Goal: Task Accomplishment & Management: Complete application form

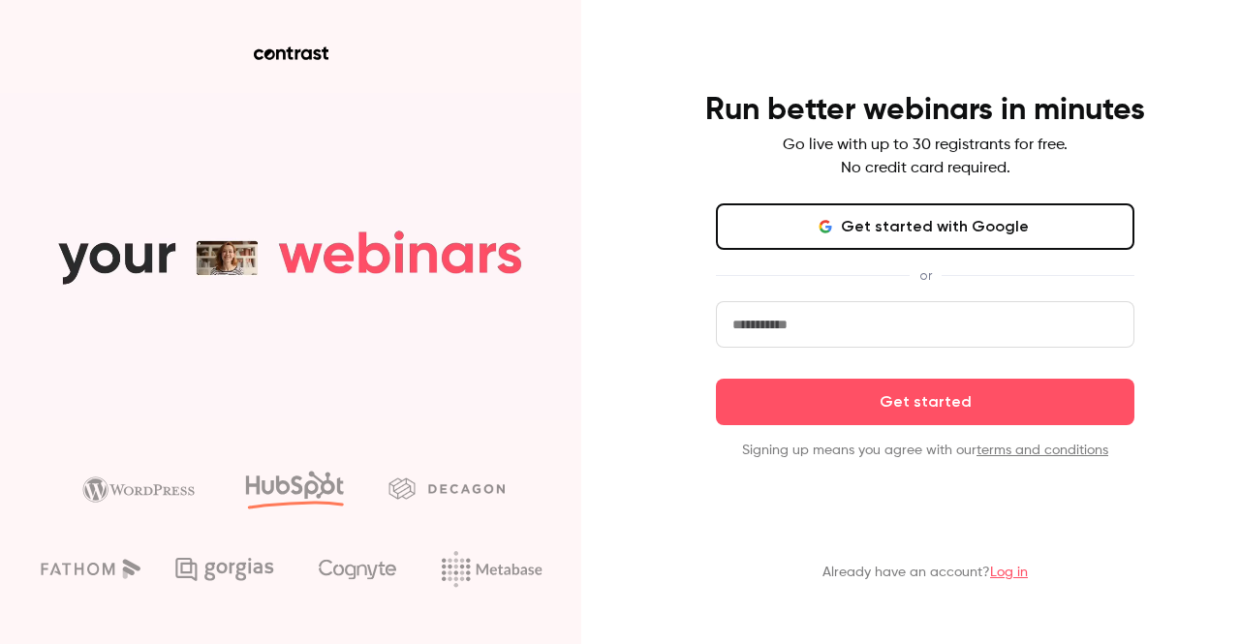
click at [855, 336] on input "email" at bounding box center [925, 324] width 419 height 47
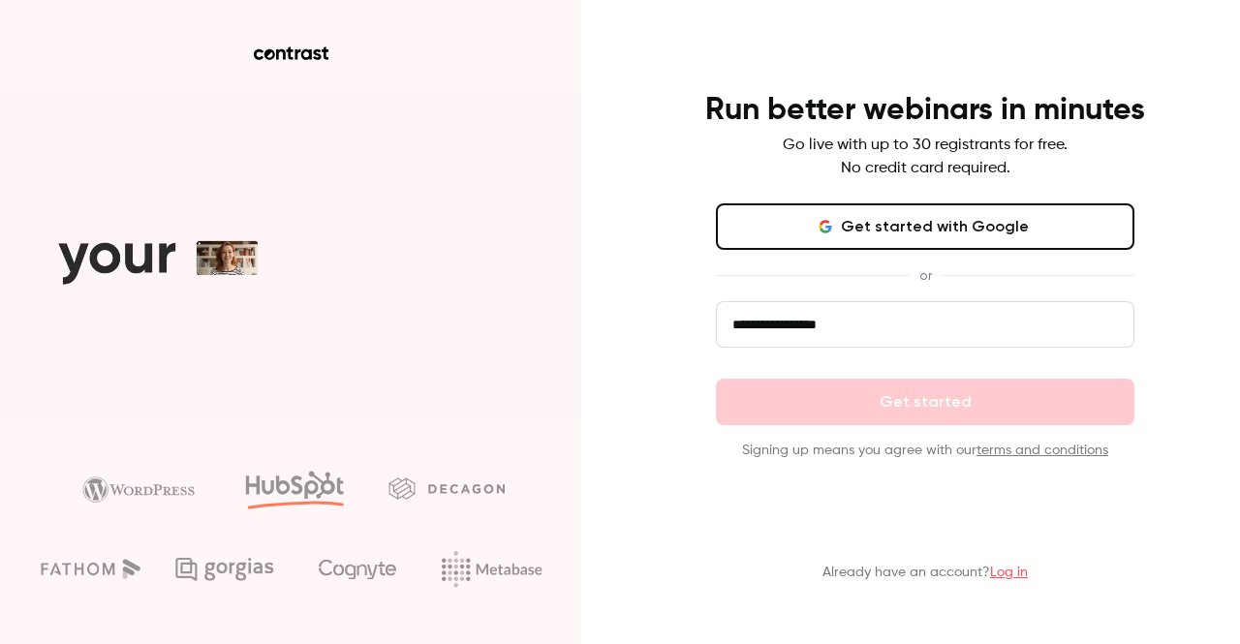
type input "**********"
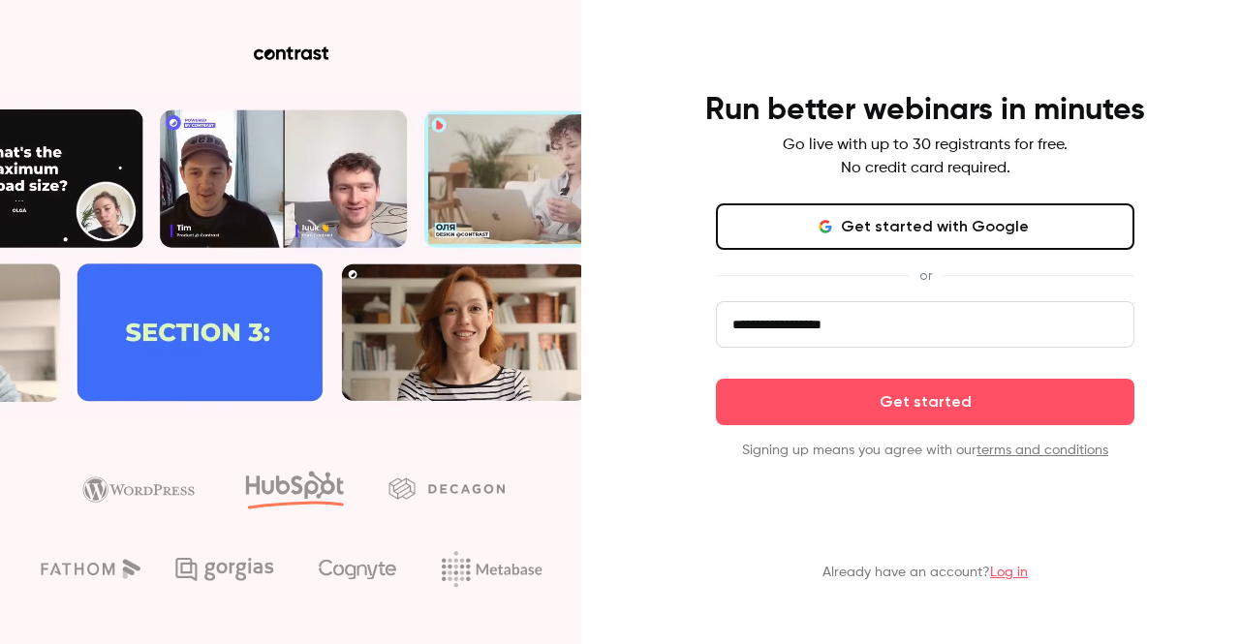
click button "Get started" at bounding box center [925, 402] width 419 height 47
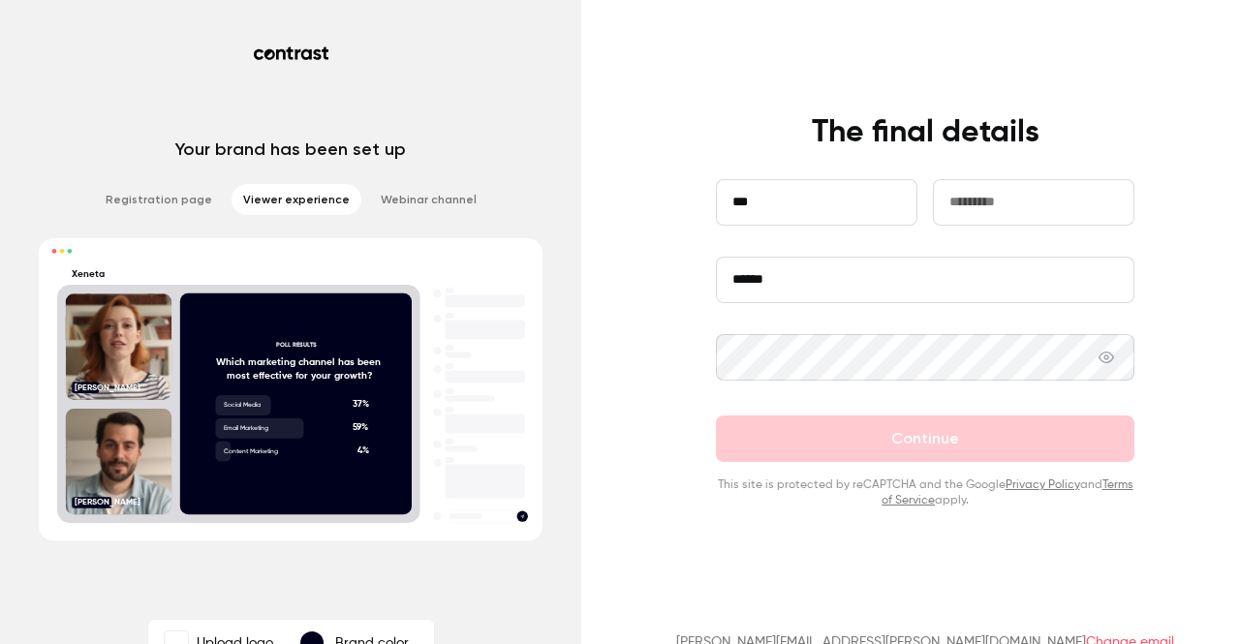
type input "***"
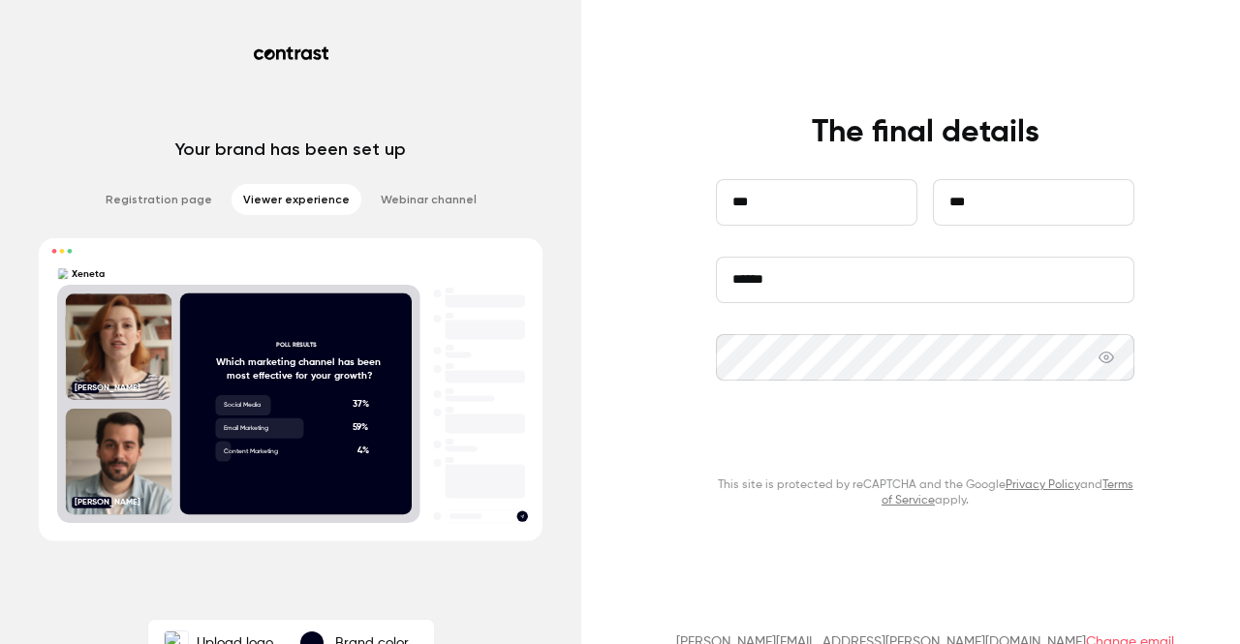
click at [878, 432] on button "Continue" at bounding box center [925, 439] width 419 height 47
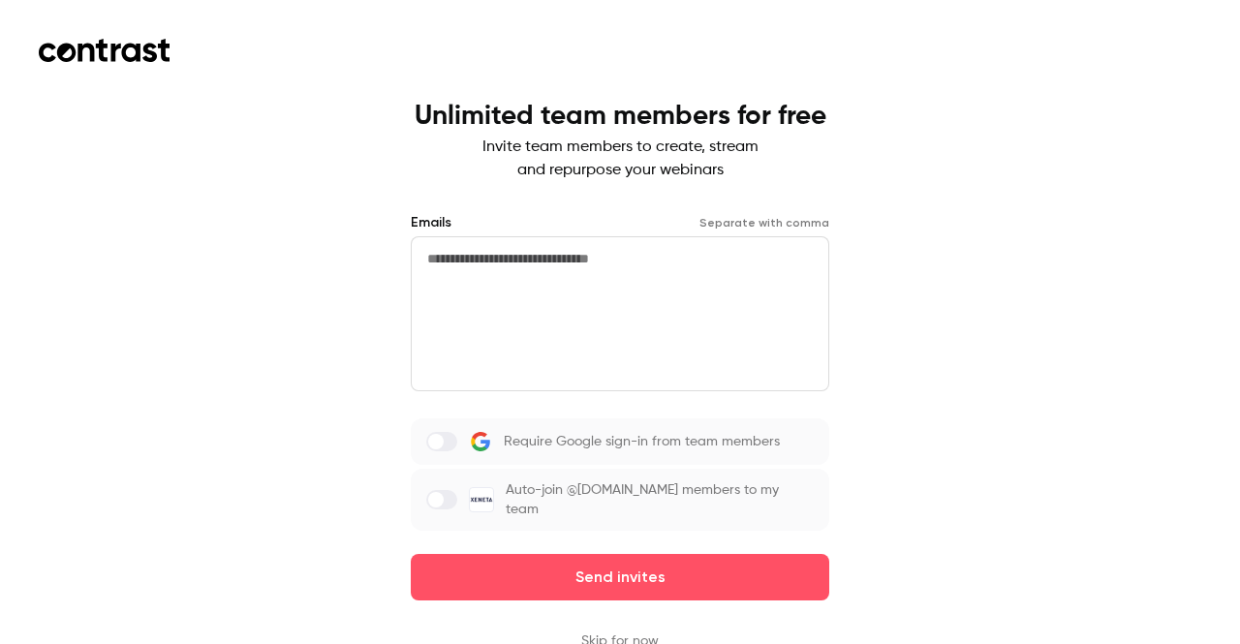
drag, startPoint x: 743, startPoint y: 249, endPoint x: 231, endPoint y: 249, distance: 512.5
click at [220, 240] on div "Unlimited team members for free Invite team members to create, stream and repur…" at bounding box center [620, 322] width 1240 height 644
click at [614, 632] on button "Skip for now" at bounding box center [620, 641] width 78 height 19
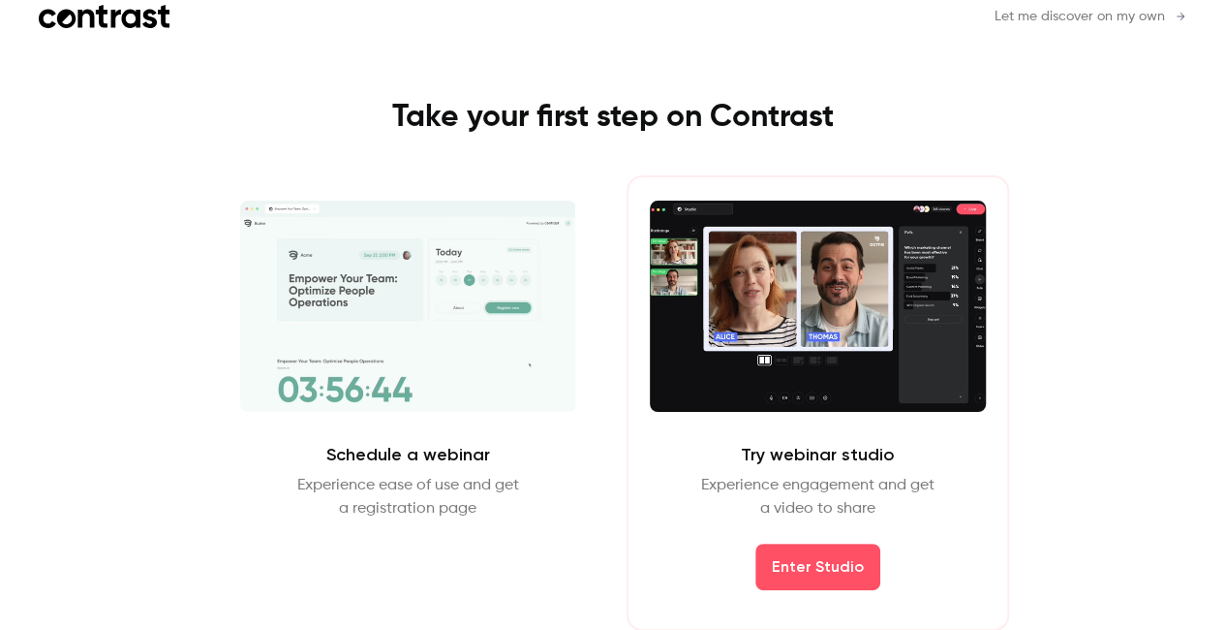
scroll to position [35, 0]
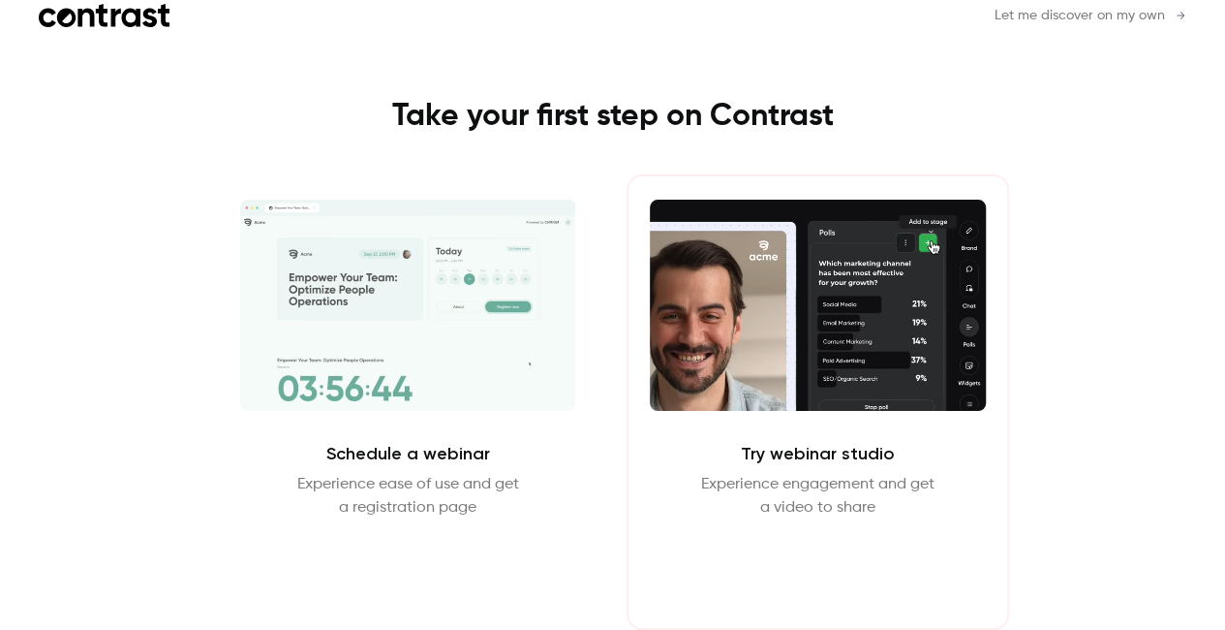
click at [826, 569] on button "Enter Studio" at bounding box center [818, 566] width 125 height 47
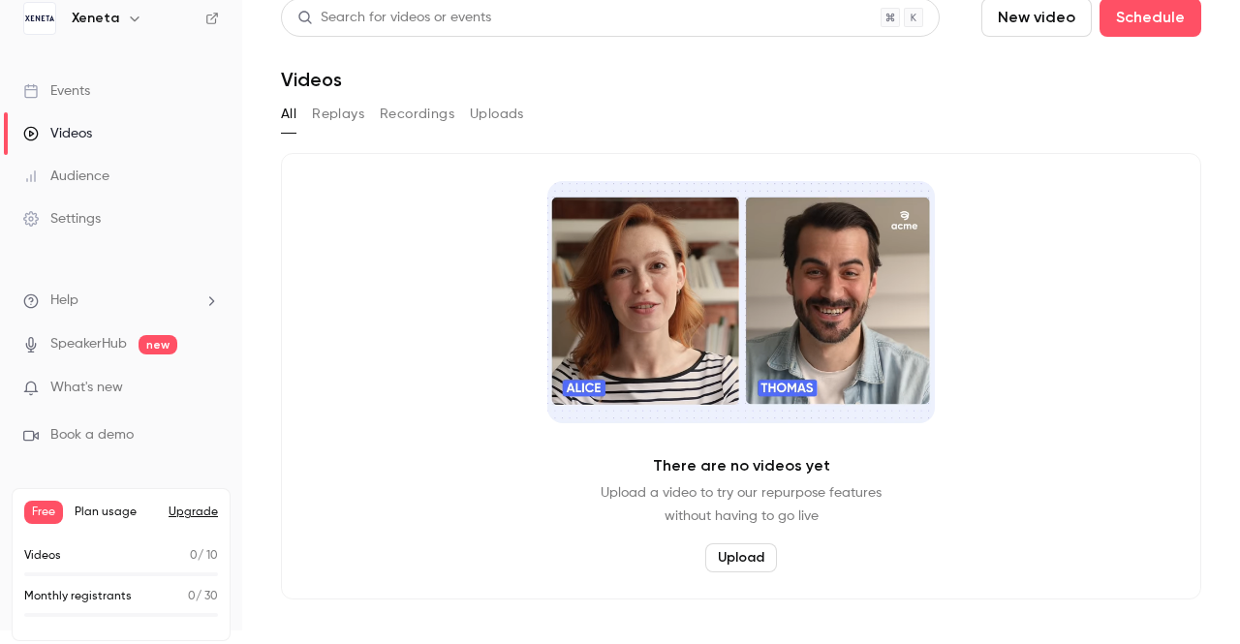
scroll to position [20, 0]
